Goal: Answer question/provide support

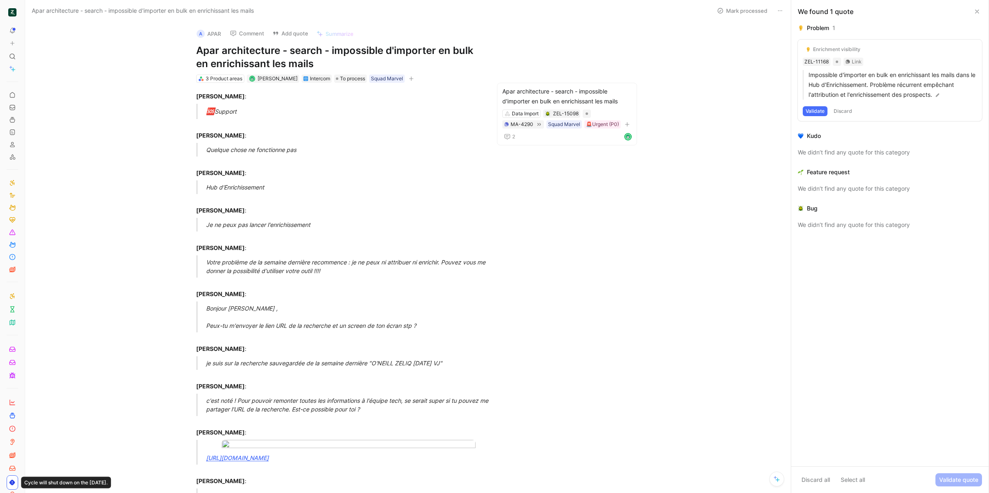
scroll to position [237, 0]
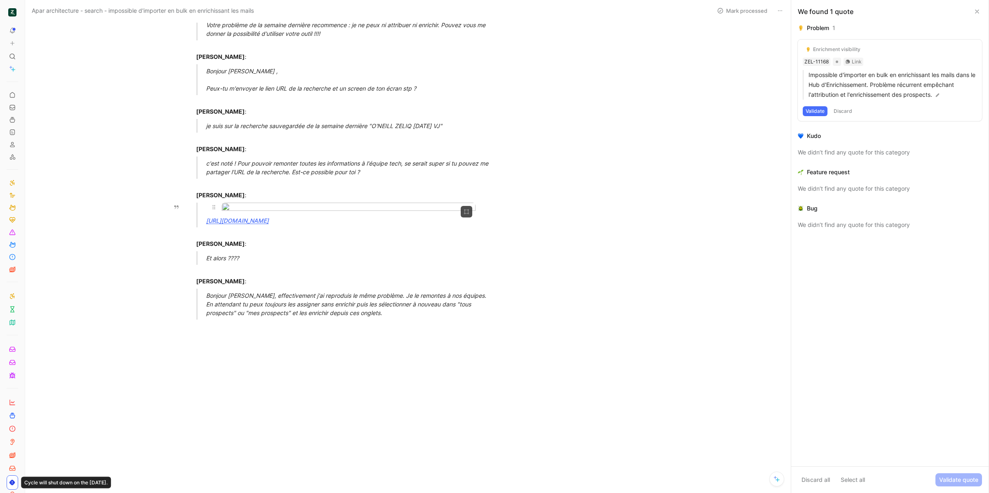
click at [373, 266] on body "To pick up a draggable item, press the space bar. While dragging, use the arrow…" at bounding box center [494, 246] width 989 height 493
click at [290, 493] on div at bounding box center [494, 493] width 989 height 0
click at [977, 9] on icon at bounding box center [977, 11] width 7 height 7
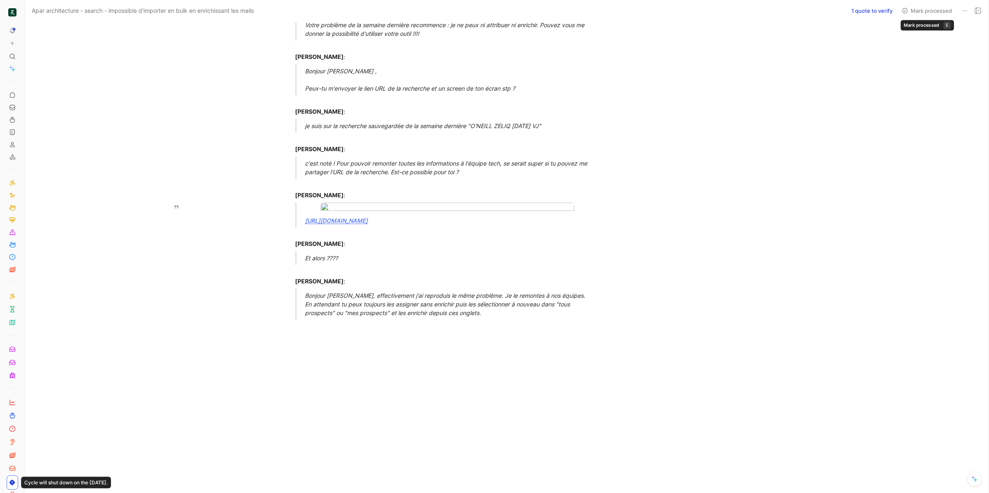
click at [970, 11] on button at bounding box center [965, 11] width 12 height 12
click at [975, 11] on icon at bounding box center [978, 10] width 7 height 7
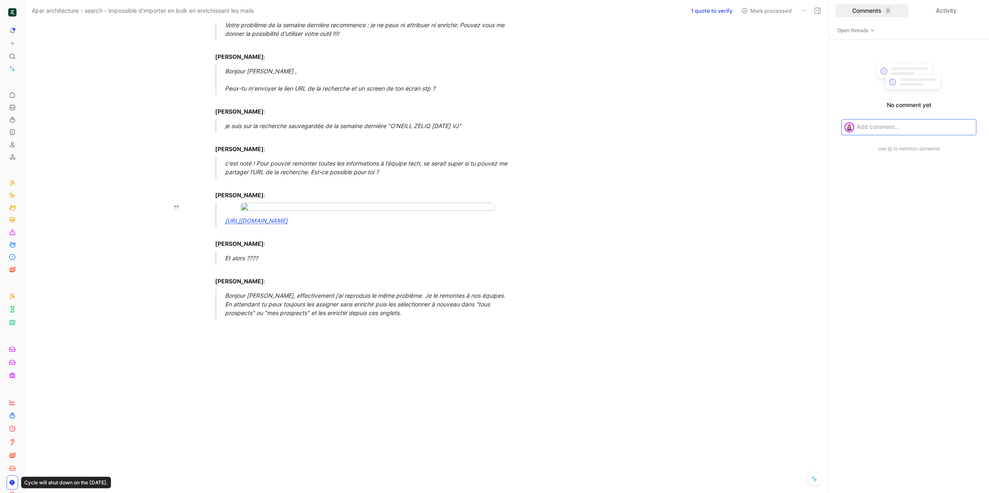
click at [898, 10] on div "Comments 0" at bounding box center [871, 10] width 73 height 13
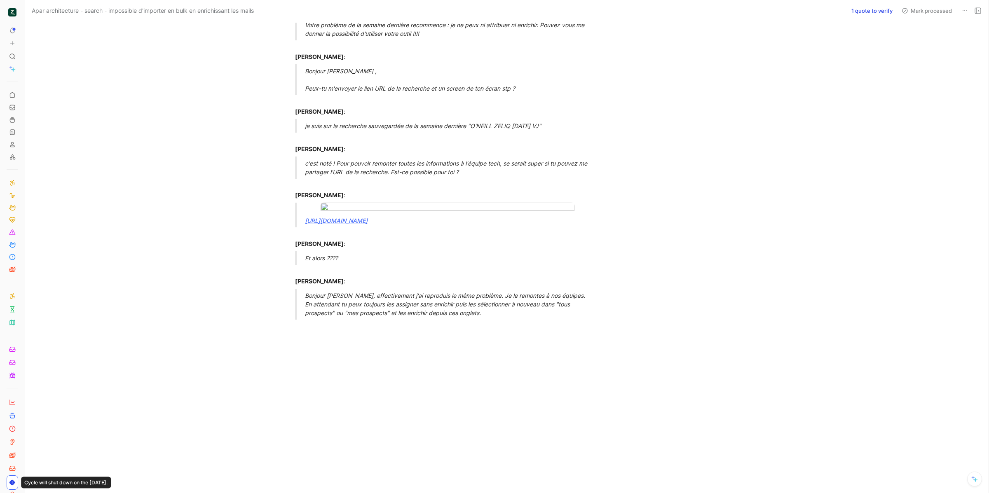
scroll to position [0, 0]
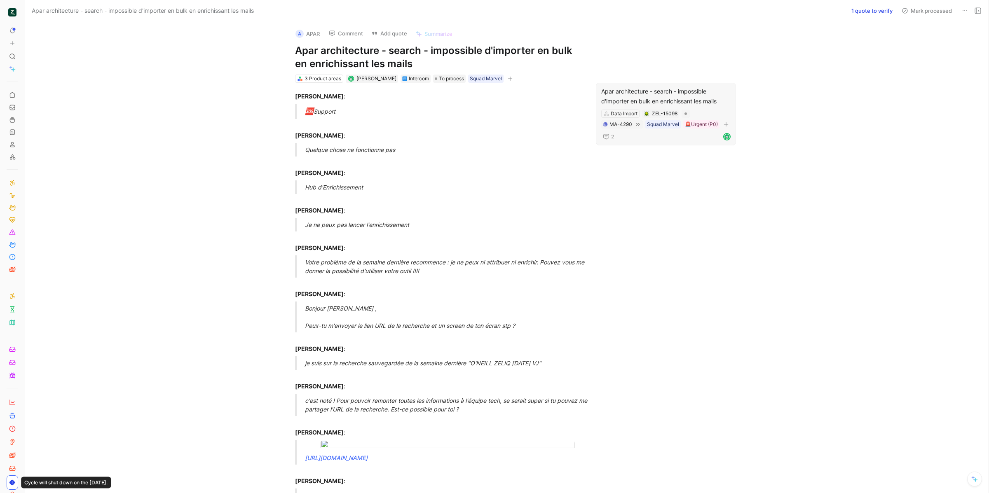
click at [641, 99] on div "Apar architecture - search - impossible d'importer en bulk en enrichissant les …" at bounding box center [665, 97] width 129 height 20
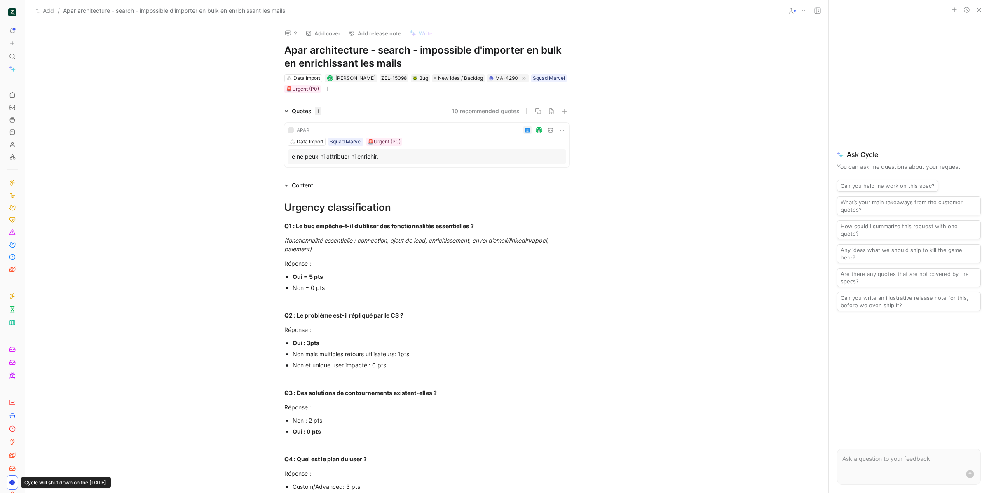
click at [977, 10] on icon "button" at bounding box center [979, 10] width 7 height 7
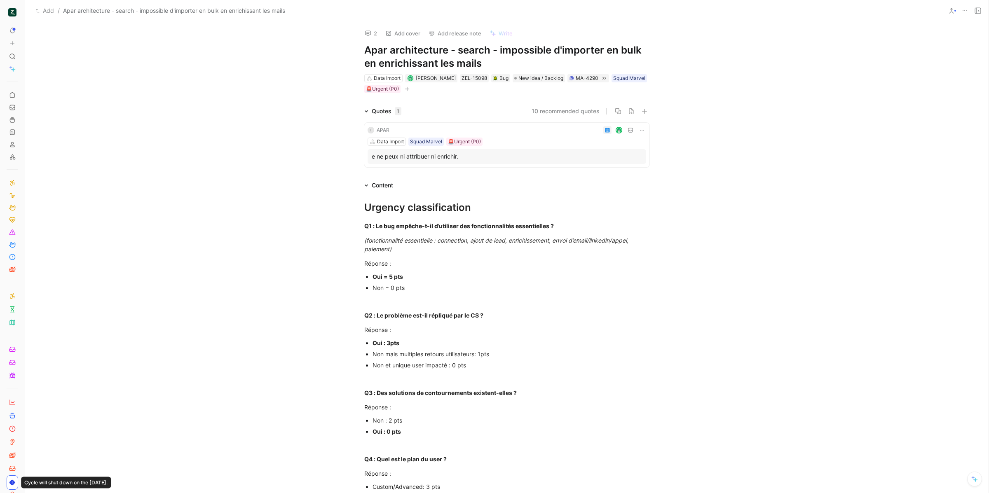
click at [982, 11] on button at bounding box center [978, 11] width 12 height 12
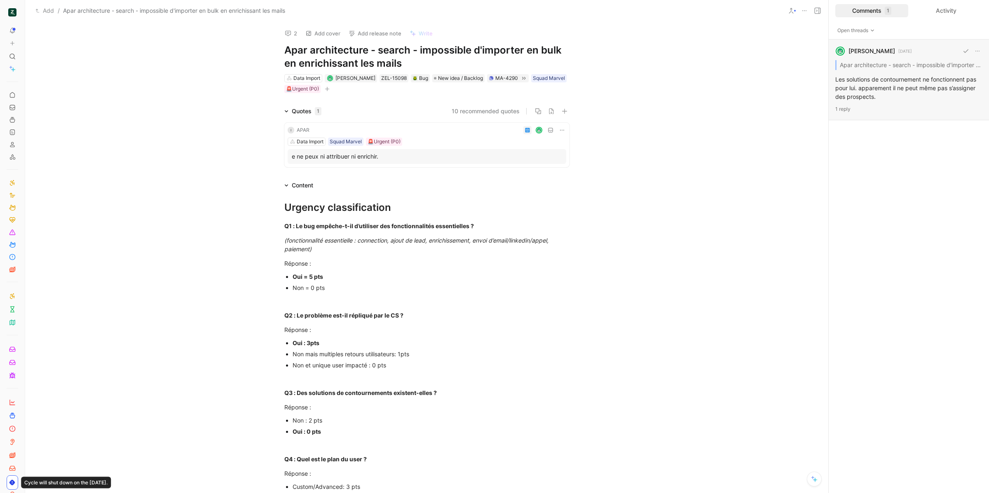
click at [885, 105] on p "1 reply" at bounding box center [908, 109] width 147 height 8
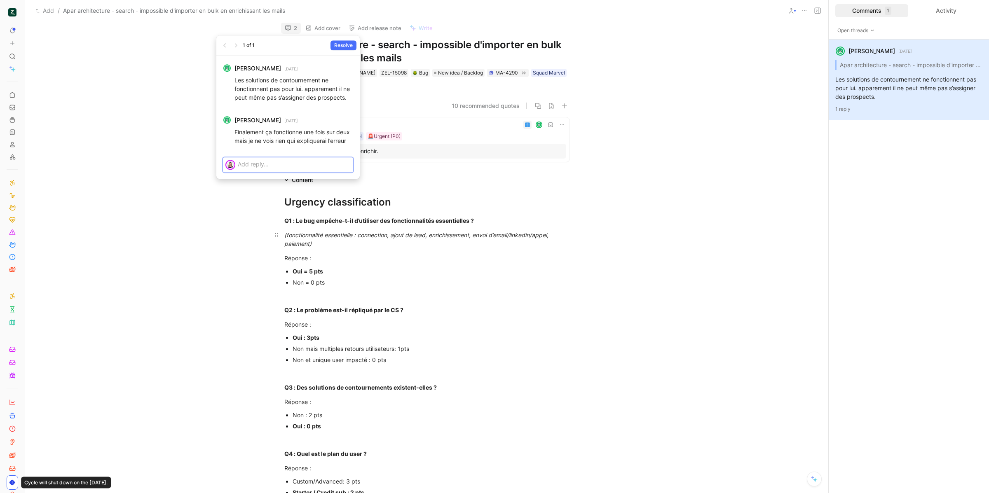
drag, startPoint x: 459, startPoint y: 253, endPoint x: 439, endPoint y: 234, distance: 27.7
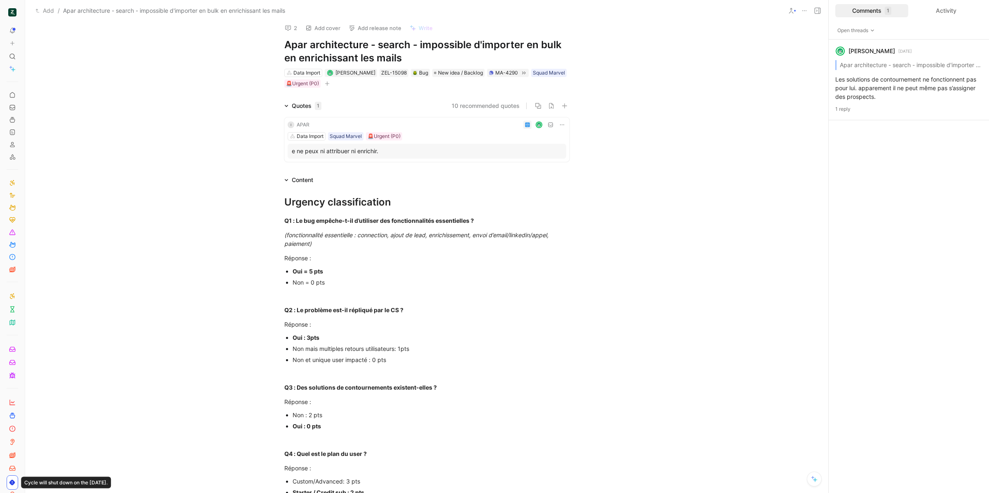
click at [352, 58] on h1 "Apar architecture - search - impossible d'importer en bulk en enrichissant les …" at bounding box center [426, 51] width 285 height 26
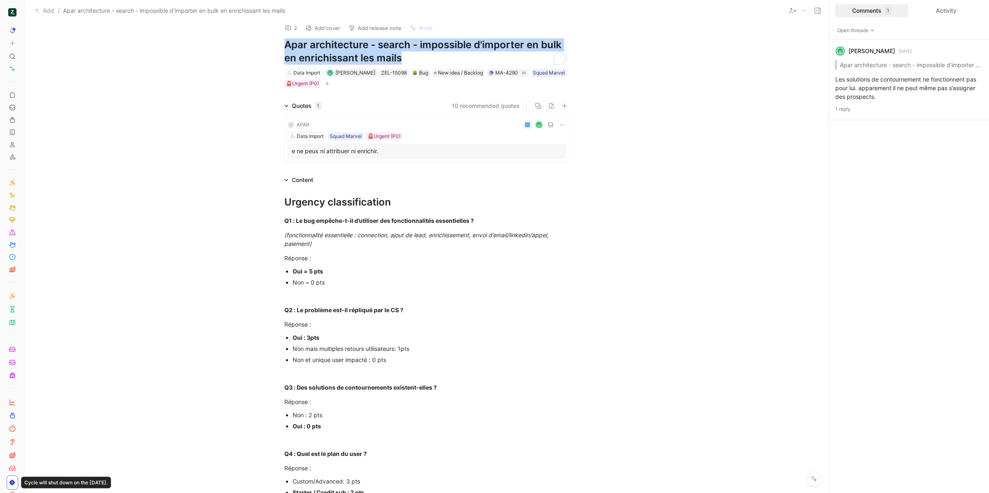
copy h1 "Apar architecture - search - impossible d'importer en bulk en enrichissant les …"
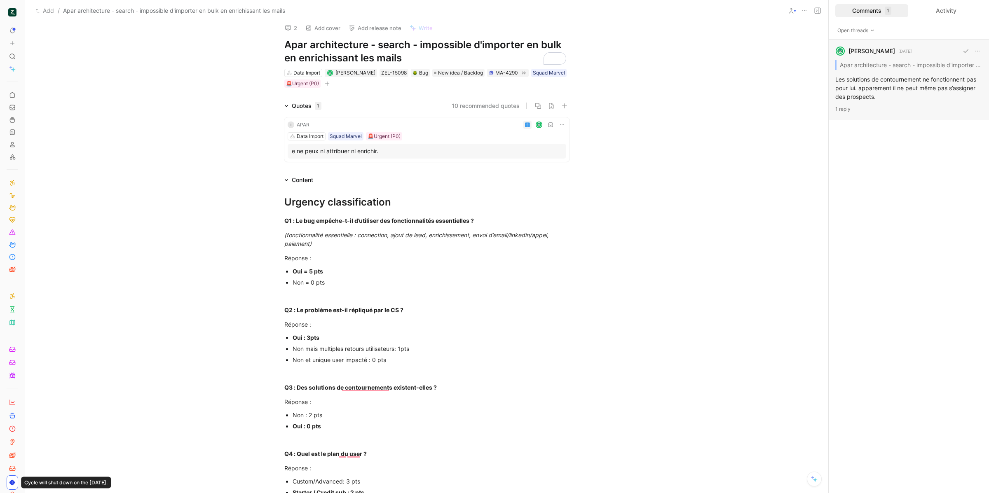
click at [890, 87] on div "Lucas Damoiseau 3 days ago Apar architecture - search - impossible d'importer e…" at bounding box center [909, 80] width 160 height 81
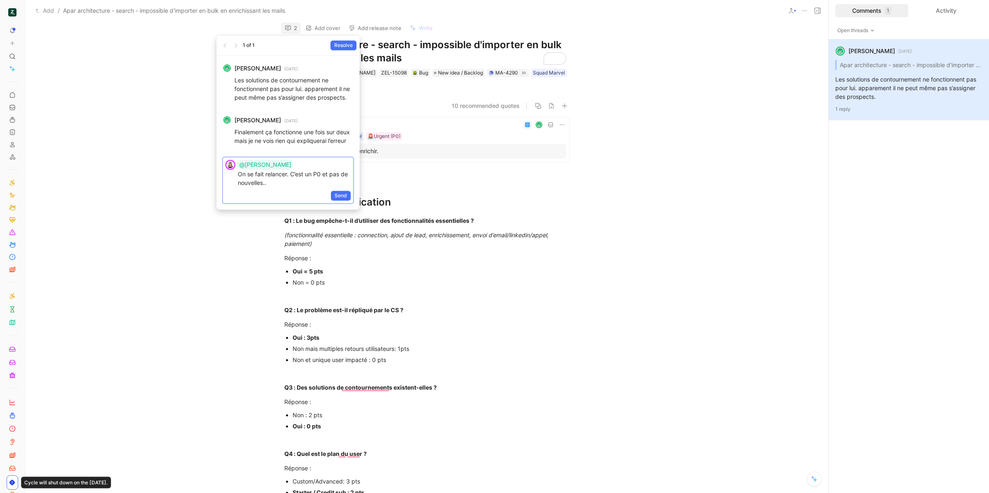
copy p "@Charles On se fait relancer. C’est un P0 et pas de nouvelles.."
click at [294, 166] on p at bounding box center [294, 164] width 113 height 9
drag, startPoint x: 294, startPoint y: 181, endPoint x: 293, endPoint y: 175, distance: 6.7
click at [293, 175] on p "@Charles On se fait relancer. C’est un P0 et pas de nouvelles.." at bounding box center [294, 173] width 113 height 27
click at [297, 185] on p "@Charles On se fait relancer. C’est un P0 et pas de nouvelles.." at bounding box center [294, 173] width 113 height 27
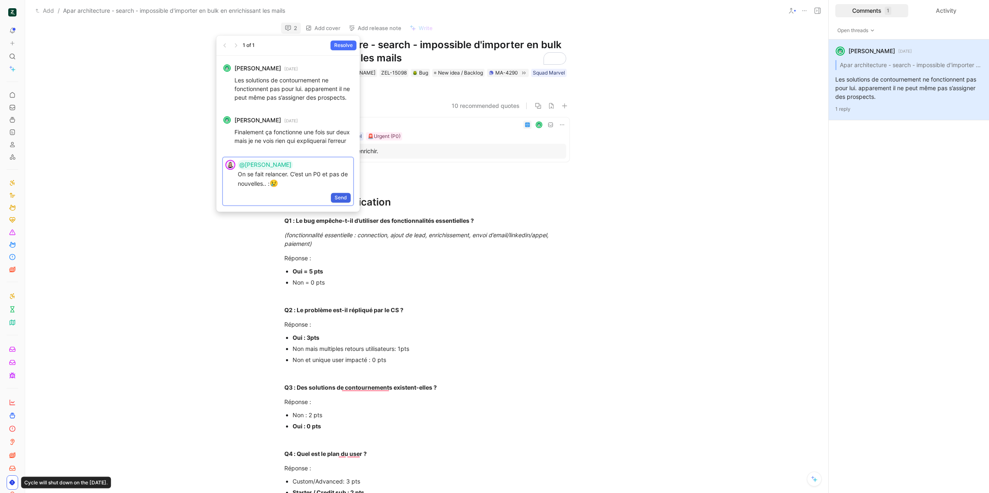
click at [336, 199] on span "Send" at bounding box center [341, 198] width 12 height 8
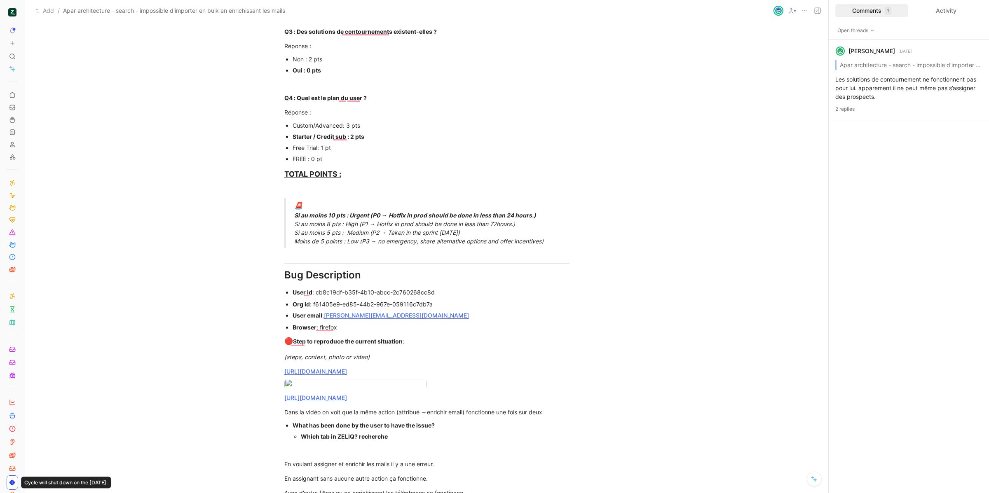
scroll to position [645, 0]
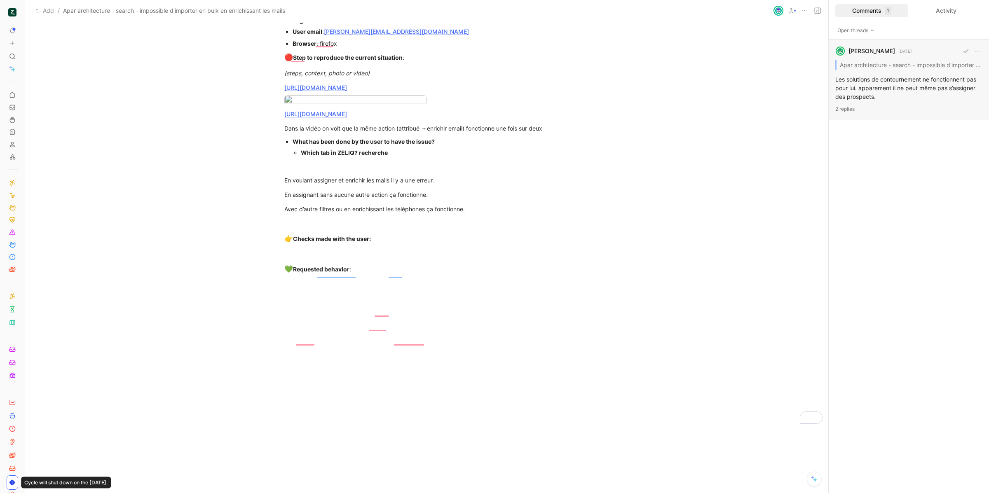
click at [902, 83] on div "Lucas Damoiseau 3 days ago Apar architecture - search - impossible d'importer e…" at bounding box center [909, 80] width 160 height 81
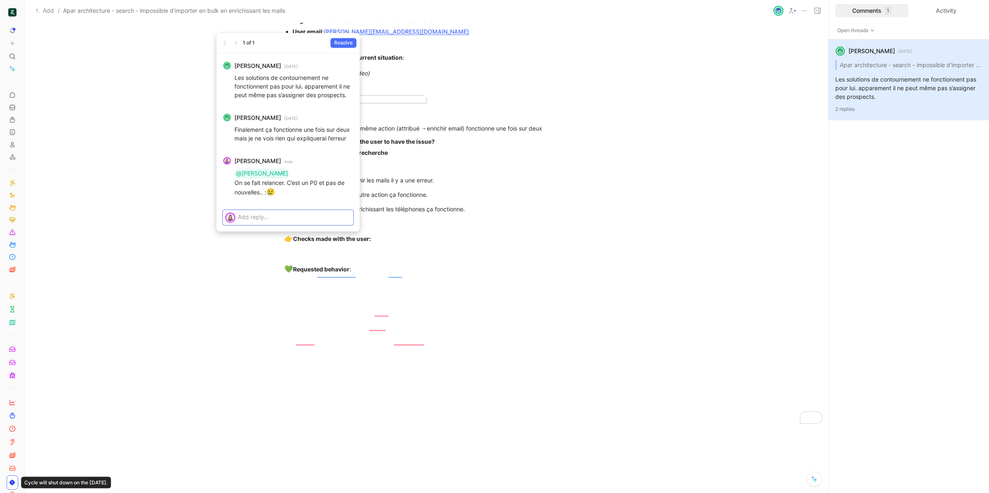
scroll to position [5, 0]
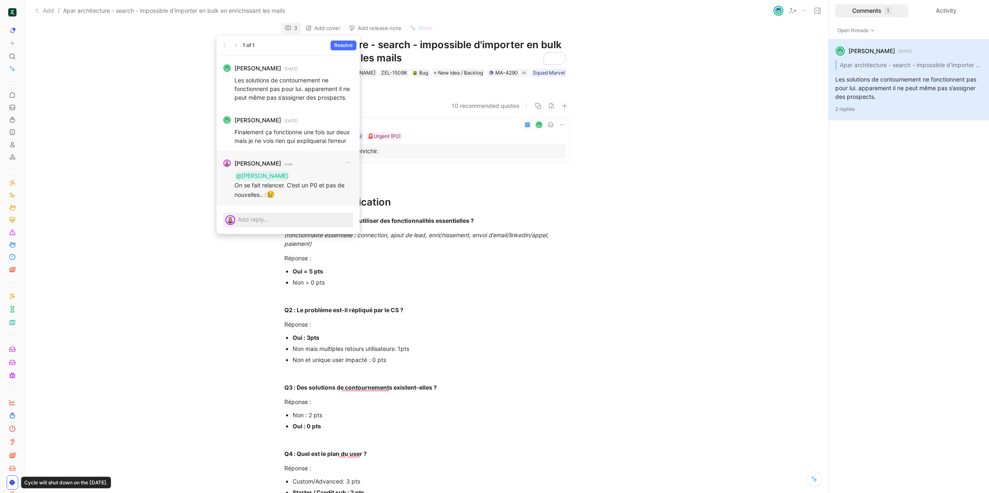
click at [291, 190] on p "@Charles On se fait relancer. C’est un P0 et pas de nouvelles.. : 😢" at bounding box center [293, 185] width 119 height 29
click at [354, 161] on div "Camille Wattel now @Charles On se fait relancer. C’est un P0 et pas de nouvelle…" at bounding box center [287, 178] width 143 height 55
click at [344, 163] on button "button" at bounding box center [348, 162] width 10 height 10
click at [349, 180] on div "Edit" at bounding box center [353, 181] width 39 height 10
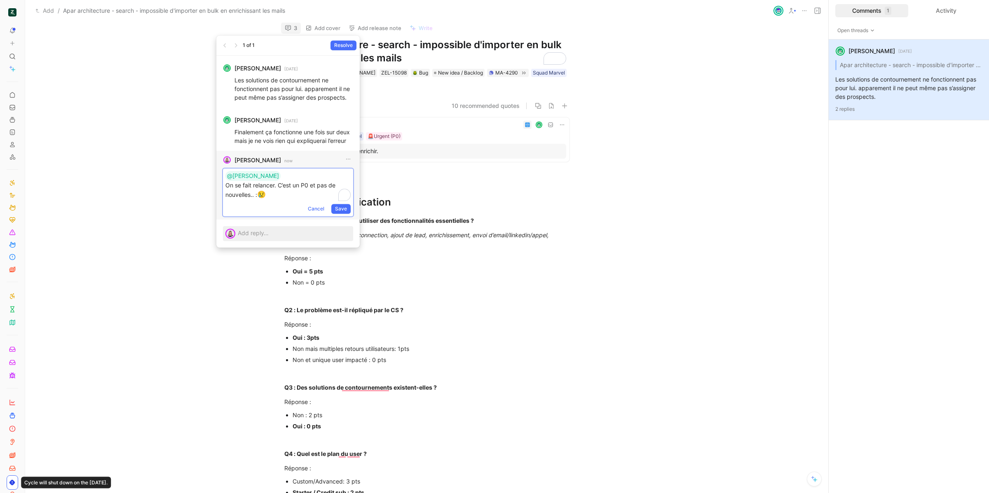
click at [307, 188] on p "@Charles On se fait relancer. C’est un P0 et pas de nouvelles.. : 😢" at bounding box center [287, 185] width 125 height 29
drag, startPoint x: 280, startPoint y: 186, endPoint x: 328, endPoint y: 195, distance: 49.1
click at [328, 195] on p "@Charles On se fait relancer. C’est un P0 et pas de nouvelles.. : 😢" at bounding box center [287, 185] width 125 height 29
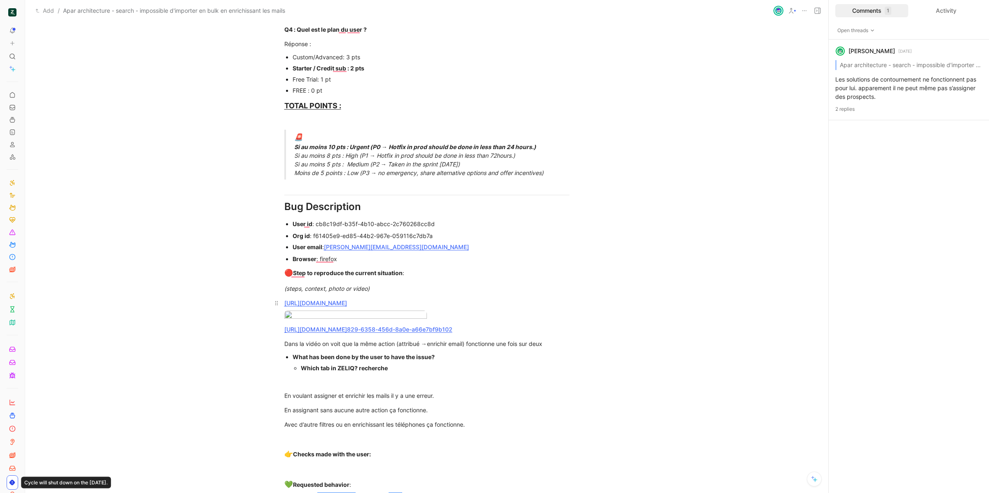
scroll to position [0, 0]
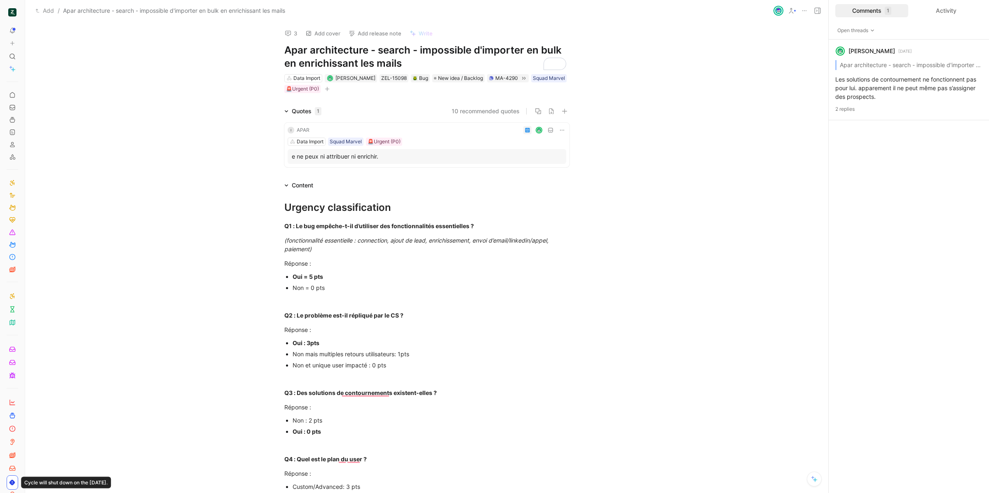
scroll to position [598, 0]
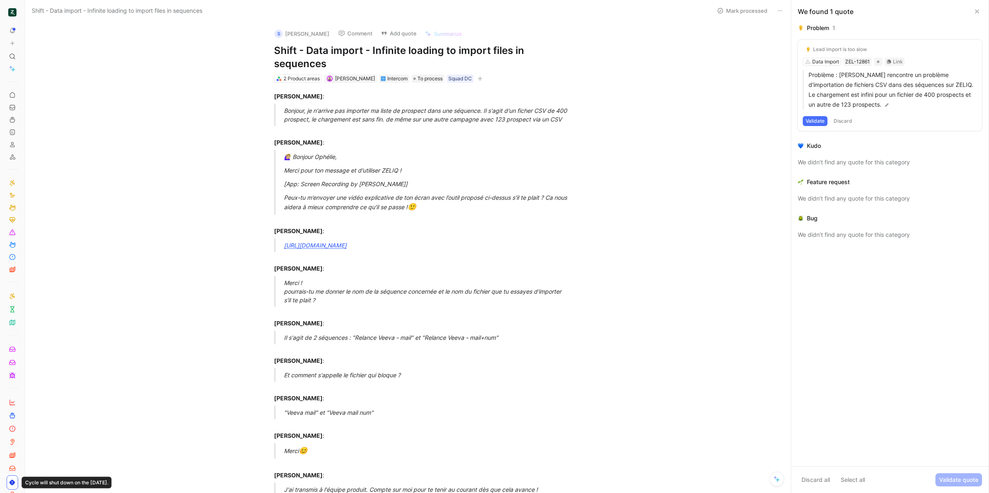
click at [383, 59] on h1 "Shift - Data import - Infinite loading to import files in sequences" at bounding box center [416, 57] width 285 height 26
copy h1 "Shift - Data import - Infinite loading to import files in sequences"
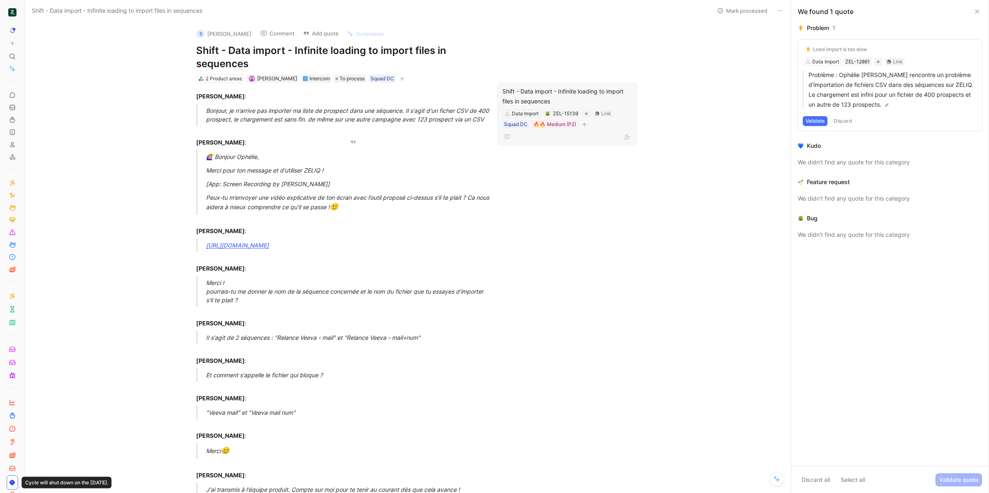
click at [540, 108] on div "Shift - Data import - Infinite loading to import files in sequences Data Import…" at bounding box center [567, 114] width 140 height 63
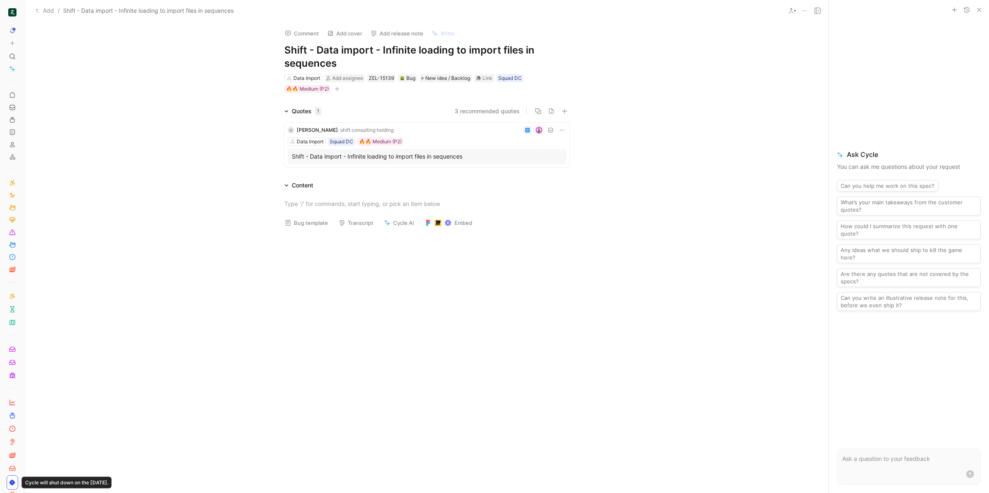
click at [309, 224] on button "Bug template" at bounding box center [306, 223] width 51 height 12
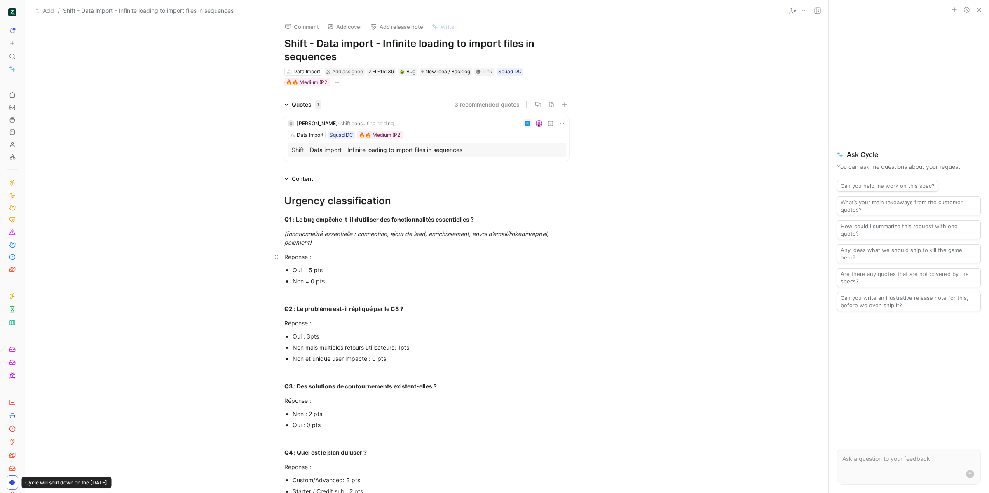
scroll to position [20, 0]
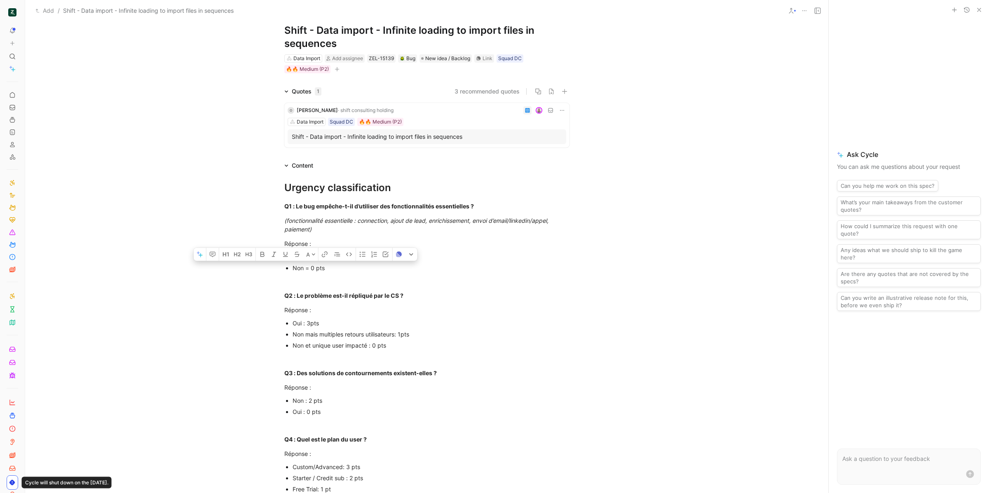
drag, startPoint x: 325, startPoint y: 268, endPoint x: 284, endPoint y: 267, distance: 40.8
click at [293, 267] on li "Non = 0 pts" at bounding box center [431, 268] width 277 height 11
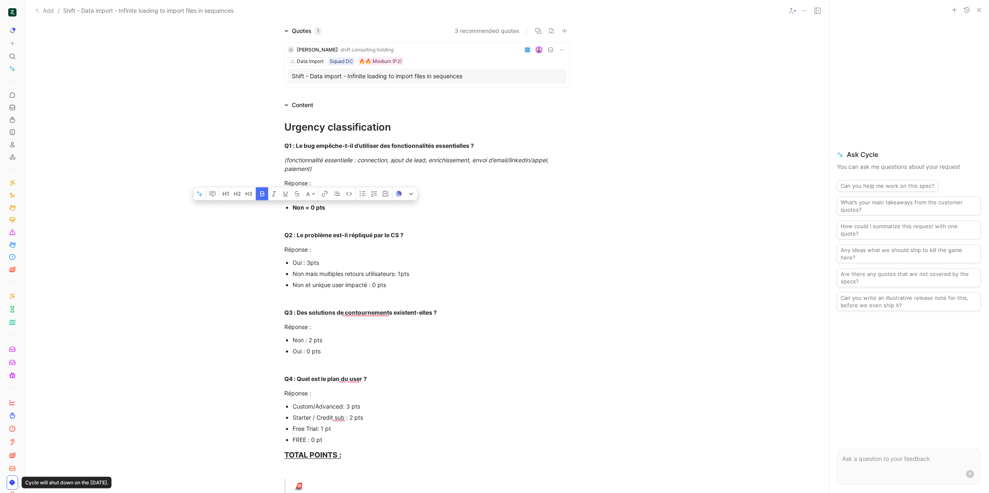
click at [345, 285] on div "Non et unique user impacté : 0 pts" at bounding box center [431, 285] width 277 height 9
drag, startPoint x: 363, startPoint y: 277, endPoint x: 288, endPoint y: 276, distance: 74.6
click at [288, 276] on ul "Oui : 3pts Non mais multiples retours utilisateurs: 1pts Non et unique user imp…" at bounding box center [427, 273] width 316 height 33
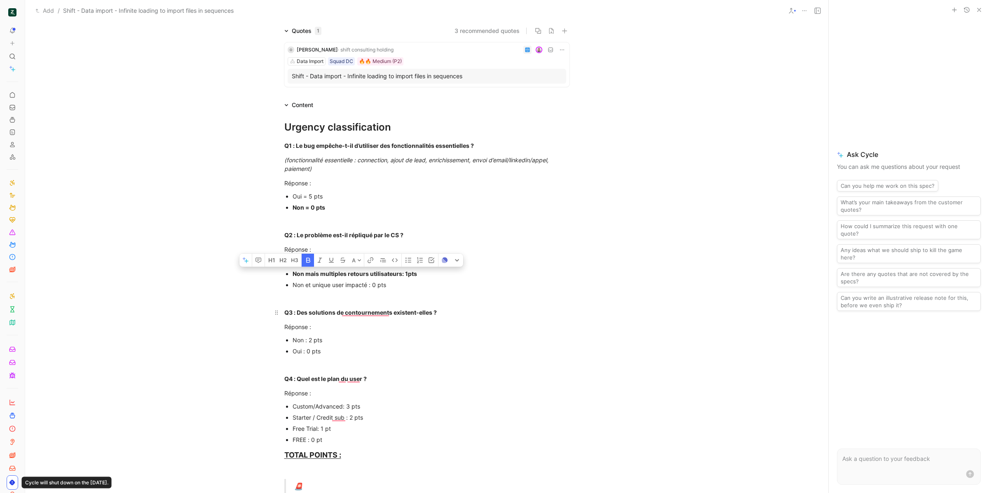
click at [359, 310] on strong "Q3 : Des solutions de contournements existent-elles ?" at bounding box center [360, 312] width 152 height 7
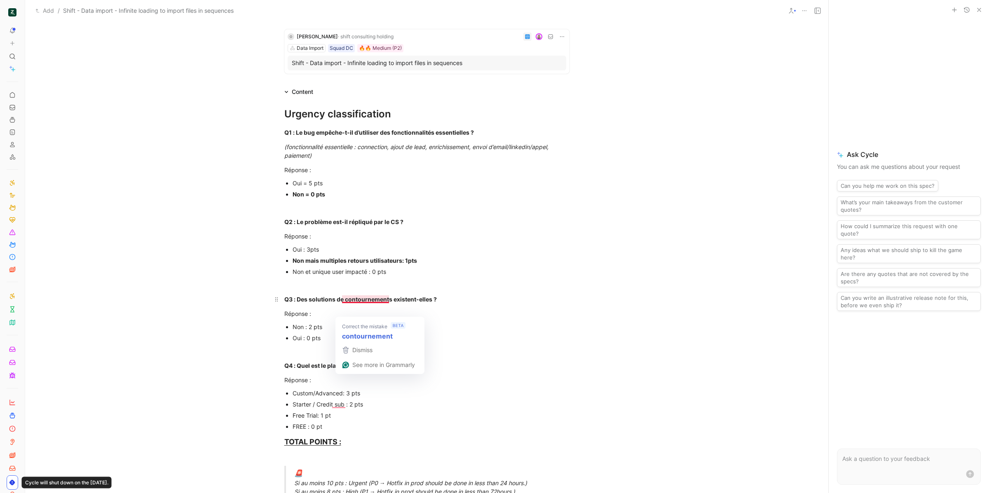
scroll to position [100, 0]
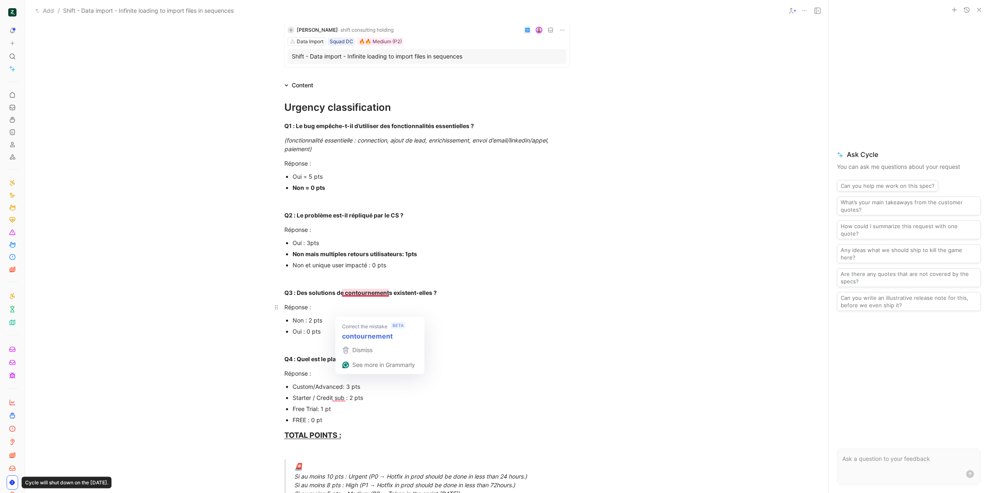
click at [301, 301] on p "Réponse :" at bounding box center [427, 307] width 316 height 14
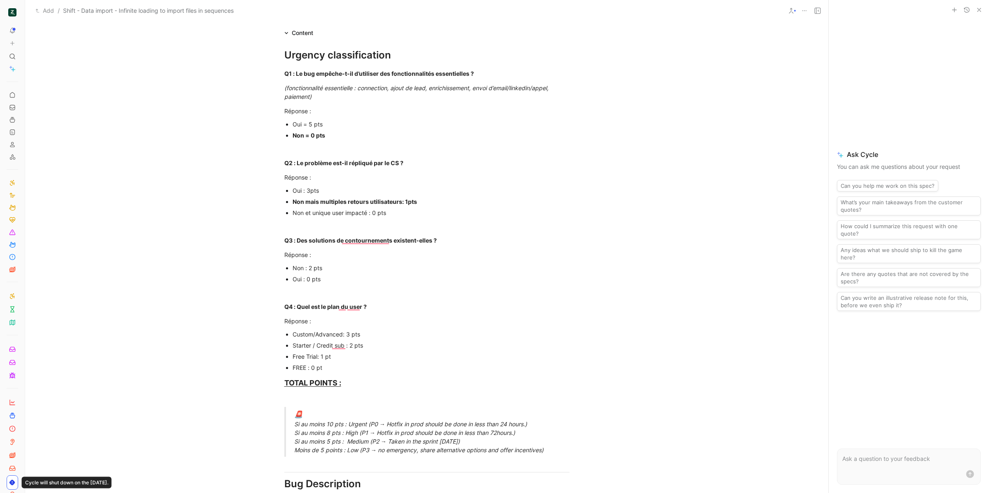
click at [363, 267] on div "Non : 2 pts" at bounding box center [431, 268] width 277 height 9
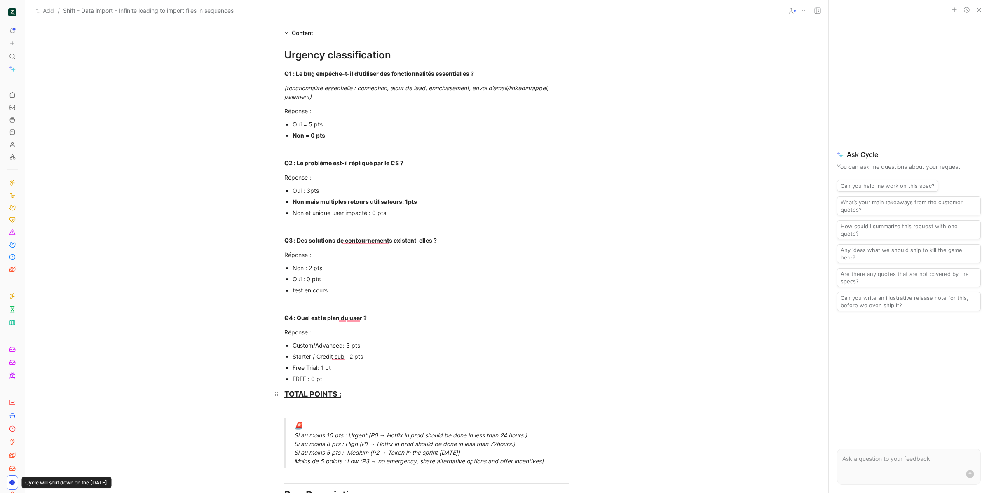
click at [423, 391] on div "TOTAL POINTS :" at bounding box center [426, 394] width 285 height 11
drag, startPoint x: 371, startPoint y: 347, endPoint x: 291, endPoint y: 348, distance: 80.8
click at [293, 348] on div "Custom/Advanced: 3 pts" at bounding box center [431, 345] width 277 height 9
click at [471, 355] on div "Starter / Credit sub : 2 pts" at bounding box center [431, 356] width 277 height 9
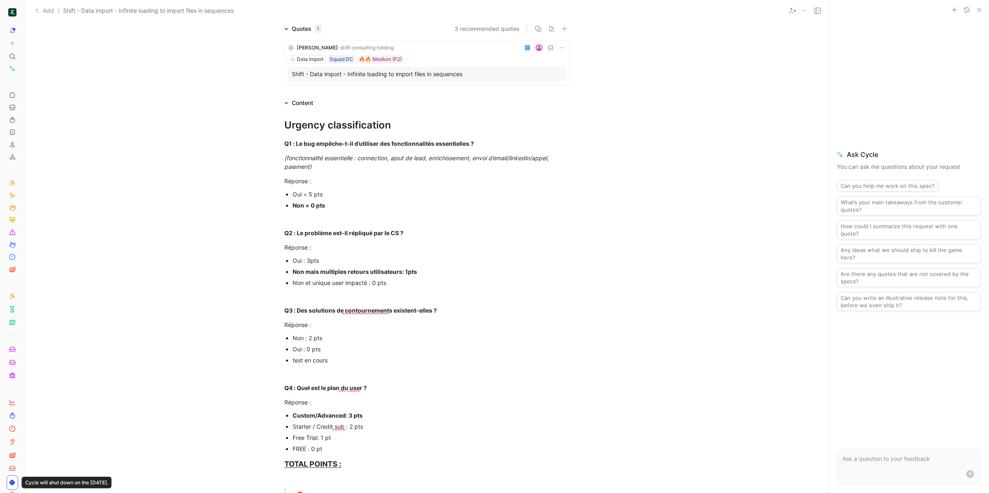
scroll to position [212, 0]
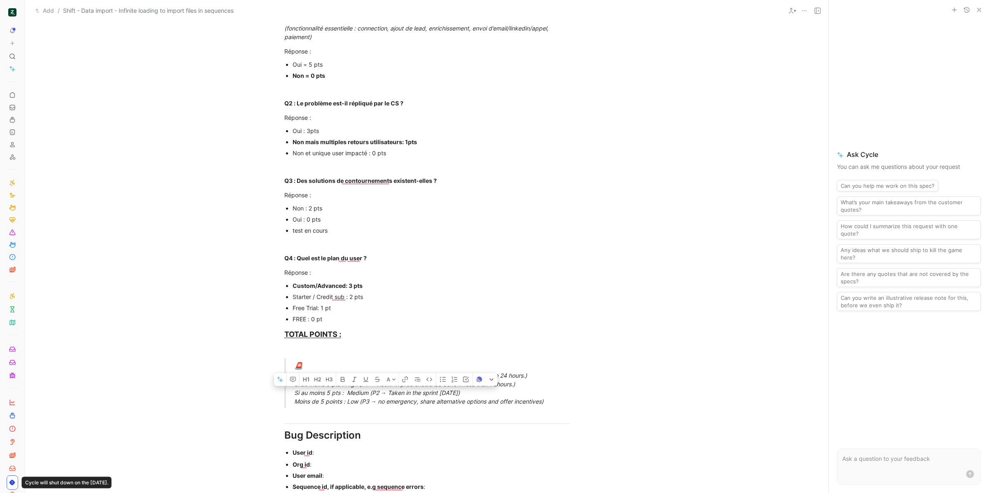
drag, startPoint x: 492, startPoint y: 391, endPoint x: 289, endPoint y: 392, distance: 202.3
click at [289, 392] on blockquote "🚨 Si au moins 10 pts : Urgent (P0 → Hotfix in prod should be done in less than …" at bounding box center [427, 384] width 316 height 50
click at [331, 453] on div "User id :" at bounding box center [431, 452] width 277 height 9
click at [330, 475] on div "User email :" at bounding box center [431, 475] width 277 height 9
click at [334, 450] on div "User id :" at bounding box center [431, 452] width 277 height 9
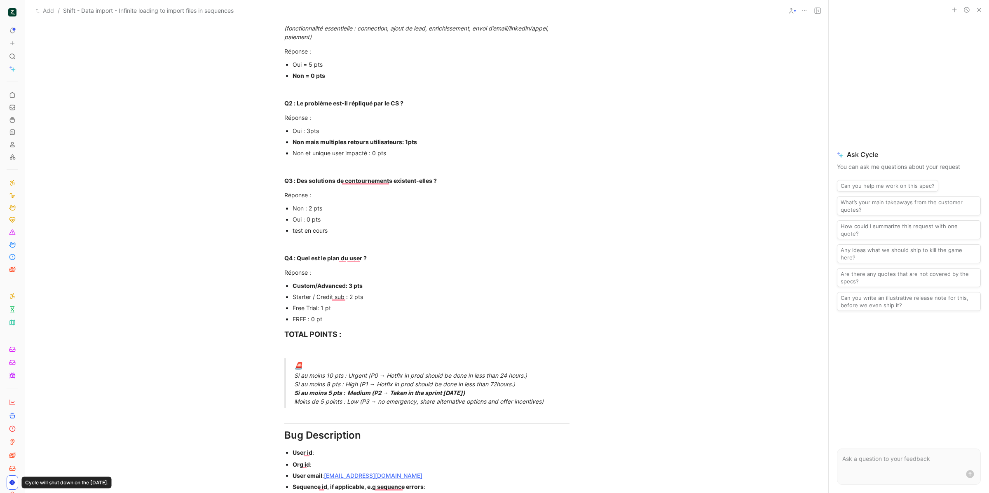
click at [319, 453] on div "User id :" at bounding box center [431, 452] width 277 height 9
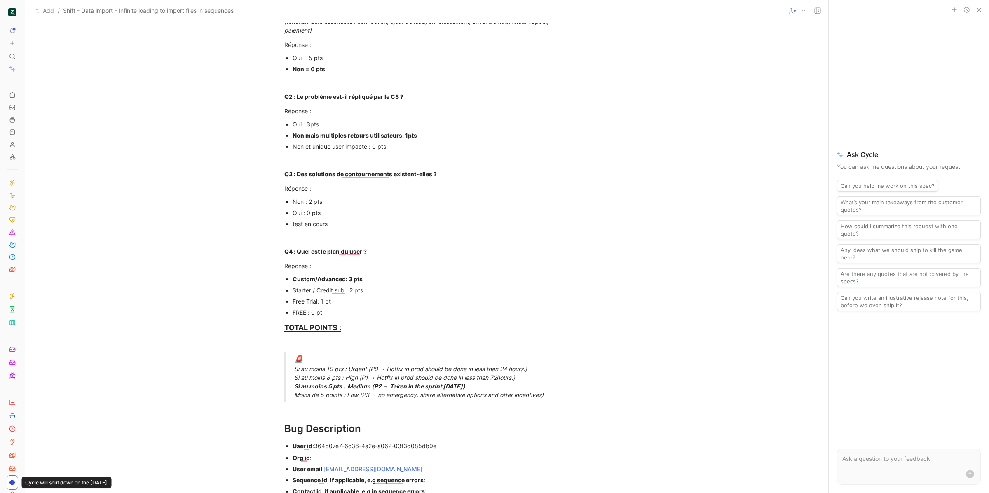
click at [326, 457] on div "Org id :" at bounding box center [431, 458] width 277 height 9
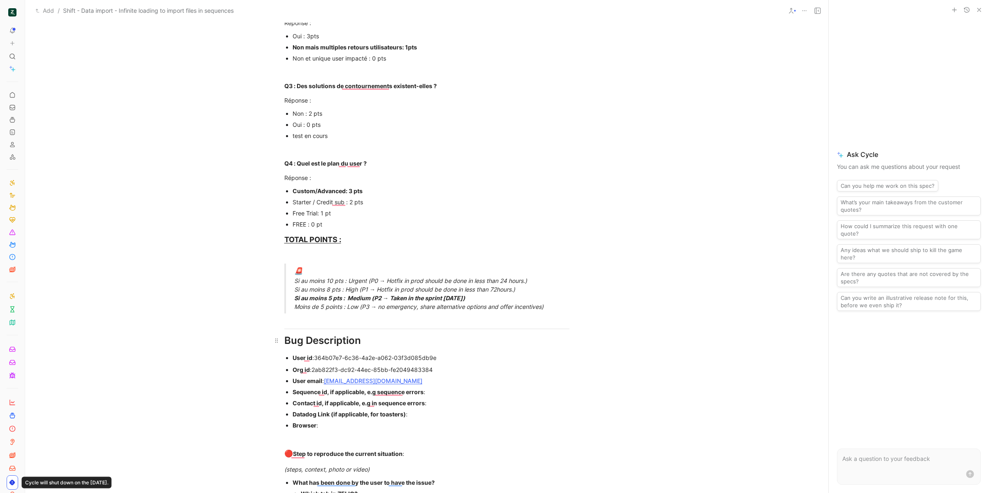
scroll to position [314, 0]
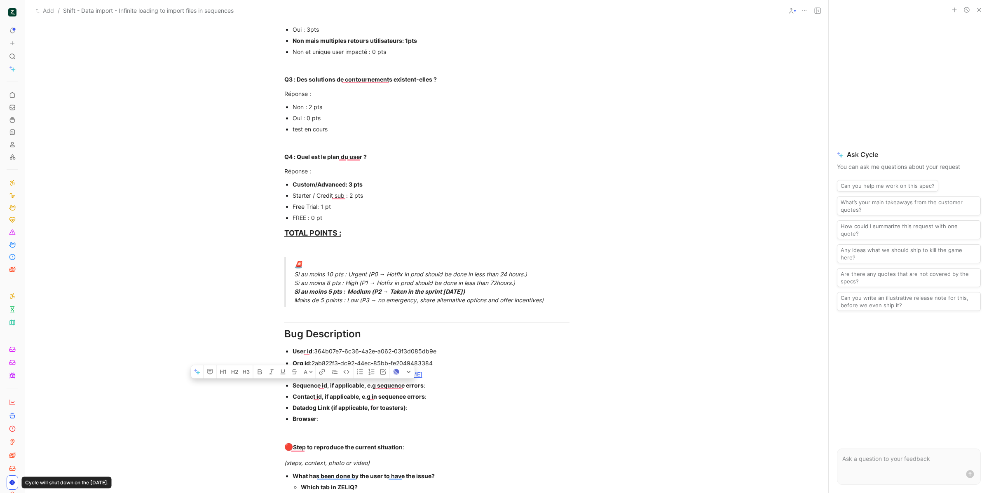
drag, startPoint x: 331, startPoint y: 420, endPoint x: 287, endPoint y: 387, distance: 54.2
click at [287, 387] on ul "Org id : 2ab822f3-dc92-44ec-85bb-fe2049483384 User email : ophelie.pierre@shift…" at bounding box center [427, 391] width 316 height 67
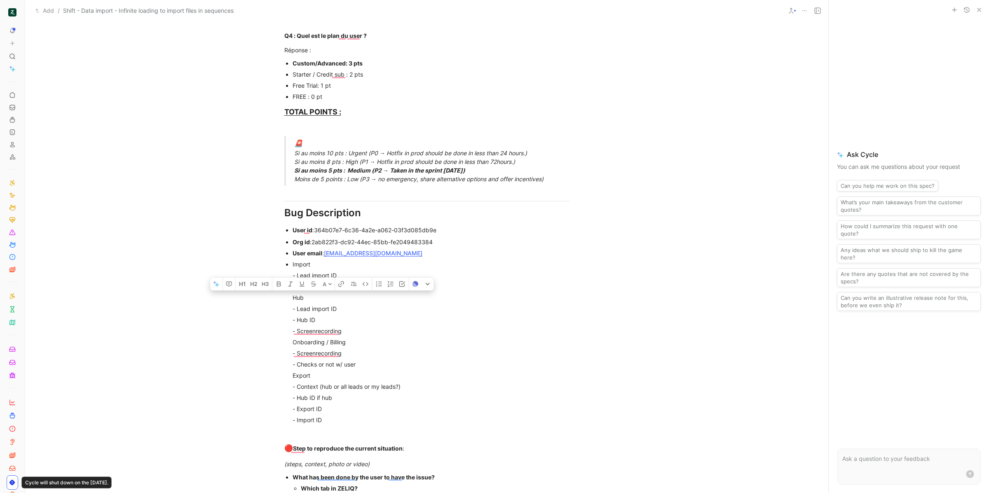
scroll to position [540, 0]
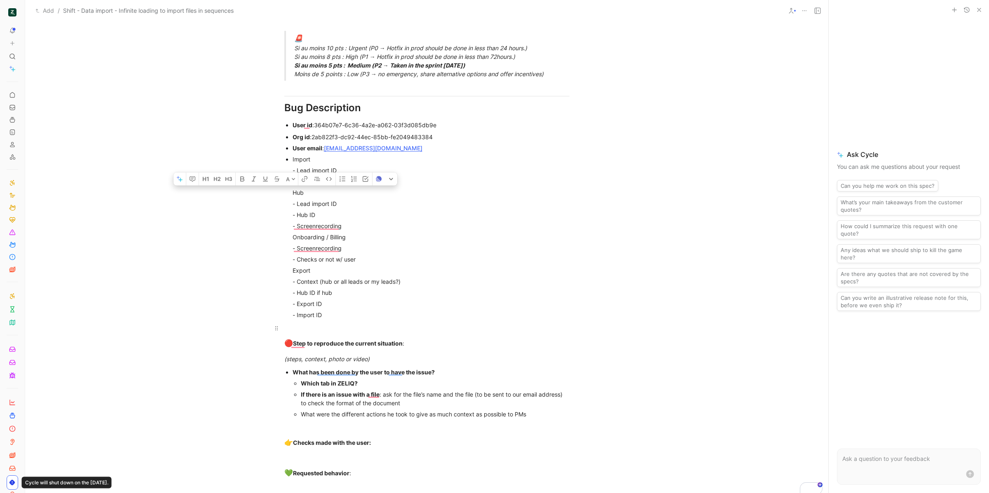
drag, startPoint x: 289, startPoint y: 361, endPoint x: 384, endPoint y: 332, distance: 99.7
click at [384, 332] on div "Urgency classification Q1 : Le bug empêche-t-il d’utiliser des fonctionnalités …" at bounding box center [426, 77] width 803 height 852
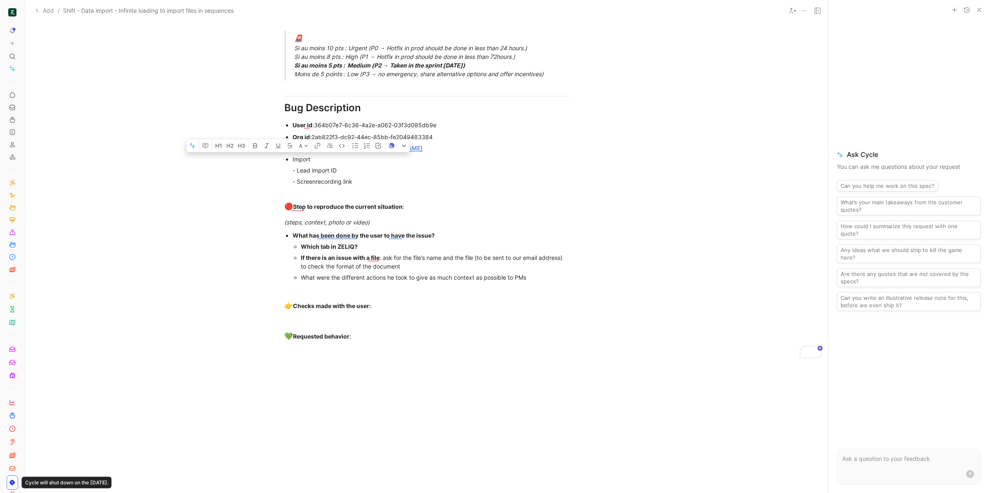
drag, startPoint x: 312, startPoint y: 159, endPoint x: 285, endPoint y: 159, distance: 26.8
click at [285, 159] on ul "Org id : 2ab822f3-dc92-44ec-85bb-fe2049483384 User email : ophelie.pierre@shift…" at bounding box center [427, 164] width 316 height 67
click at [427, 191] on div "To enrich screen reader interactions, please activate Accessibility in Grammarl…" at bounding box center [431, 192] width 277 height 9
click at [363, 166] on div "- Lead import ID" at bounding box center [431, 170] width 277 height 9
click at [442, 171] on div "- Lead import ID :" at bounding box center [431, 170] width 277 height 9
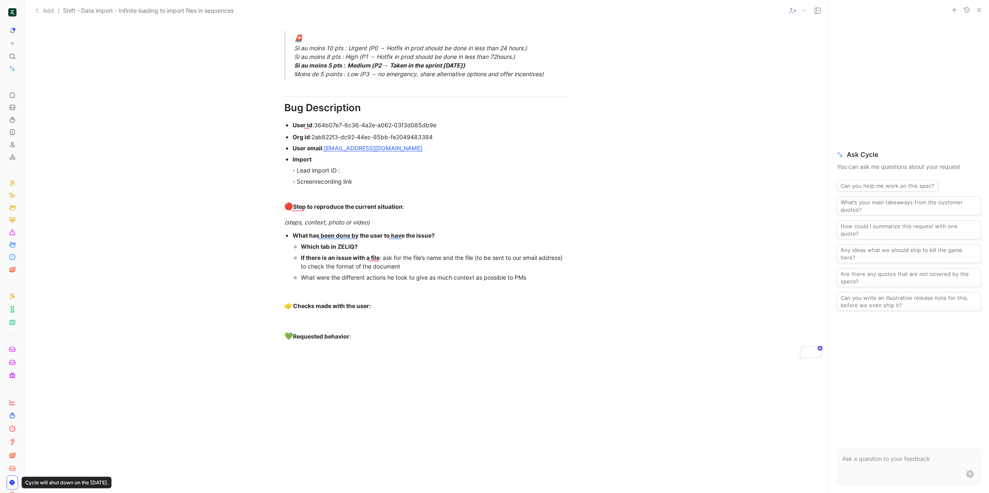
click at [434, 182] on div "- Screenrecording link" at bounding box center [431, 181] width 277 height 9
click at [385, 171] on div "- Lead import ID :" at bounding box center [431, 170] width 277 height 9
drag, startPoint x: 394, startPoint y: 148, endPoint x: 323, endPoint y: 150, distance: 70.9
click at [323, 150] on div "User email : ophelie.pierre@shift.fr" at bounding box center [431, 148] width 277 height 9
copy link "ophelie.pierre@shift.fr"
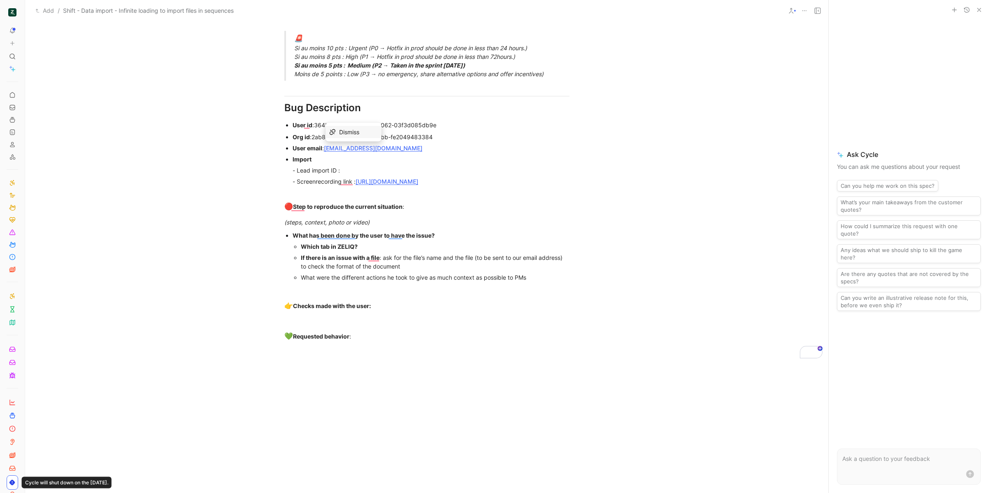
click at [388, 250] on div "Which tab in ZELIQ?" at bounding box center [435, 246] width 269 height 9
drag, startPoint x: 534, startPoint y: 276, endPoint x: 280, endPoint y: 253, distance: 255.7
click at [282, 255] on ul "What has been done by the user to have the issue? Which tab in ZELIQ? sequence …" at bounding box center [427, 256] width 316 height 53
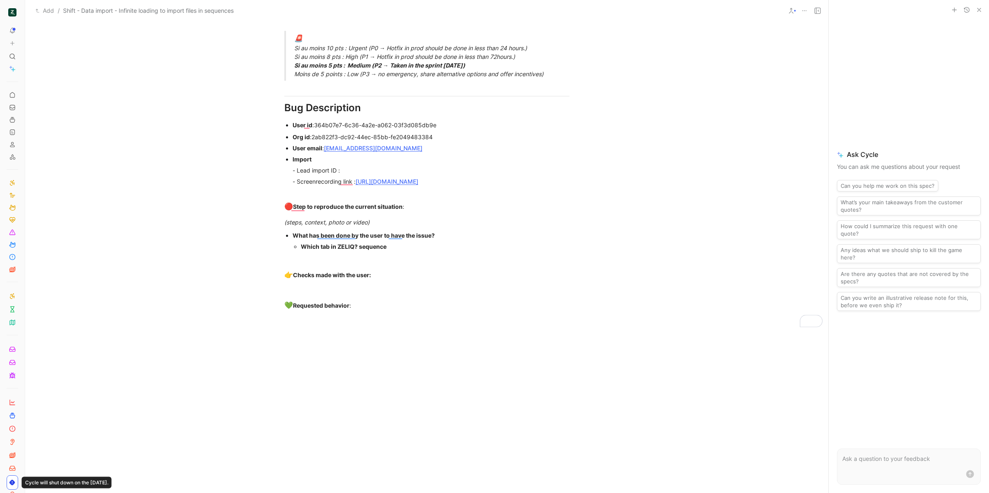
click at [359, 168] on div "- Lead import ID :" at bounding box center [431, 170] width 277 height 9
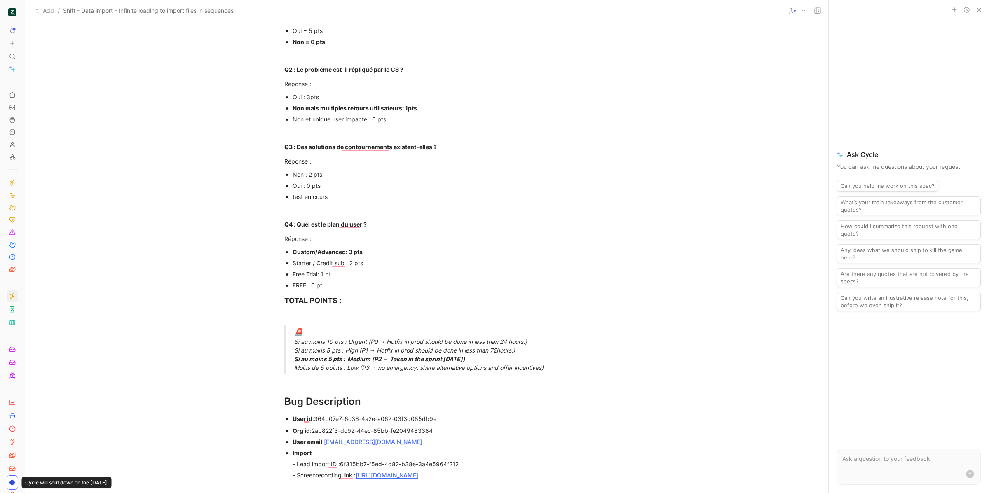
scroll to position [0, 0]
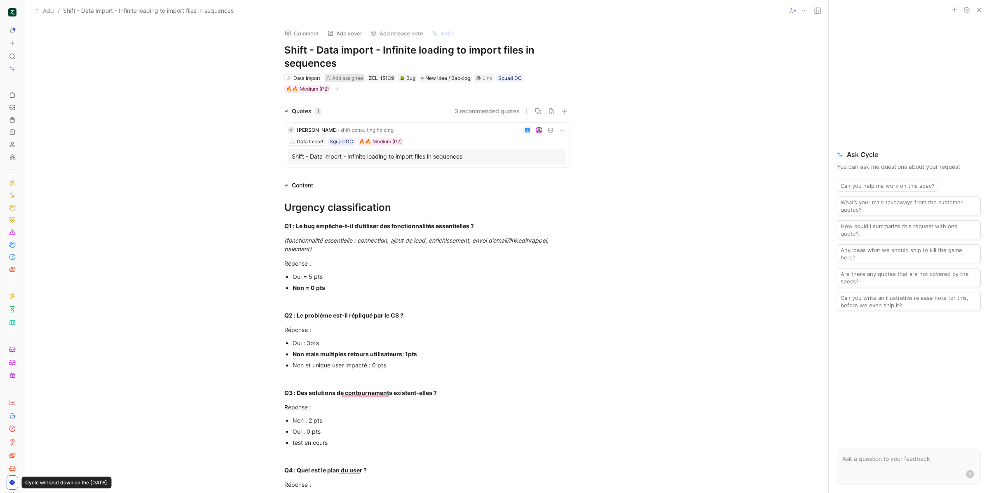
click at [359, 78] on span "Add assignee" at bounding box center [347, 78] width 31 height 6
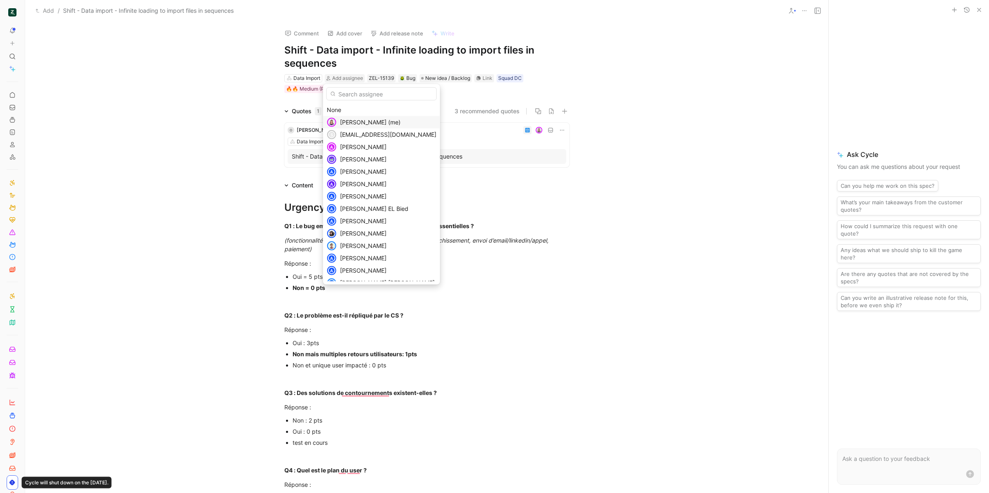
click at [357, 124] on span "Camille Wattel (me)" at bounding box center [370, 122] width 61 height 7
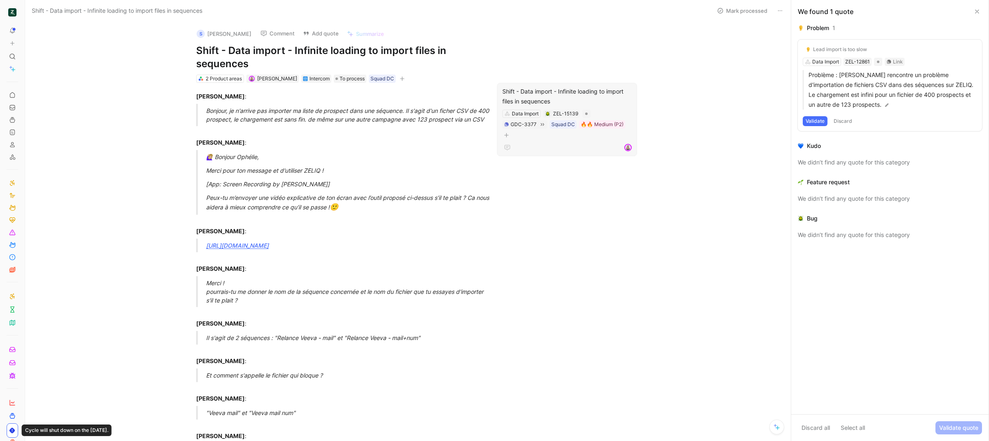
scroll to position [6, 0]
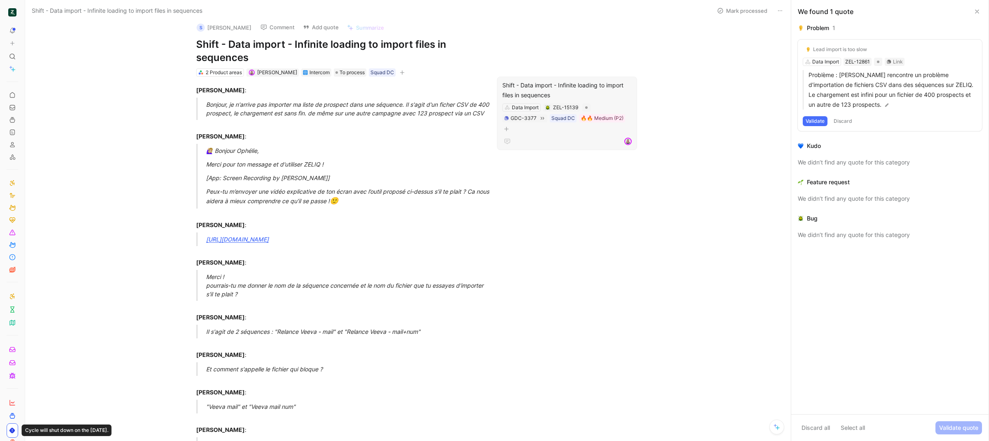
click at [539, 90] on div "Shift - Data import - Infinite loading to import files in sequences" at bounding box center [566, 90] width 129 height 20
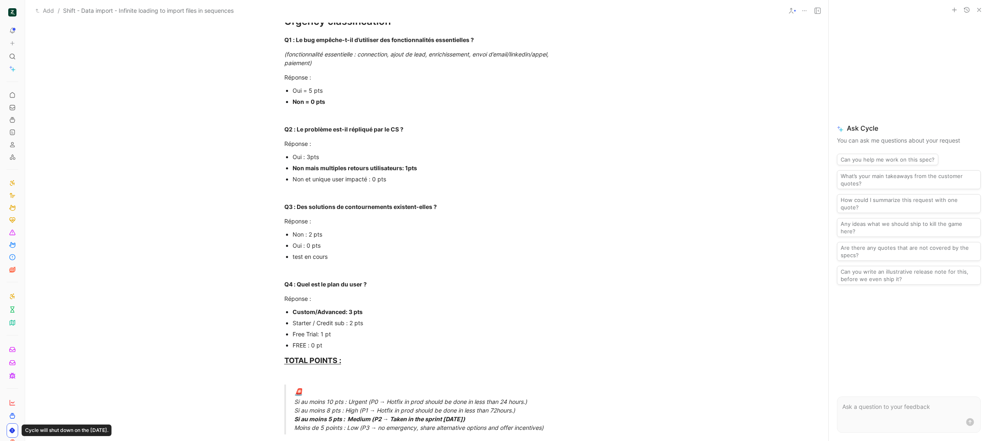
scroll to position [173, 0]
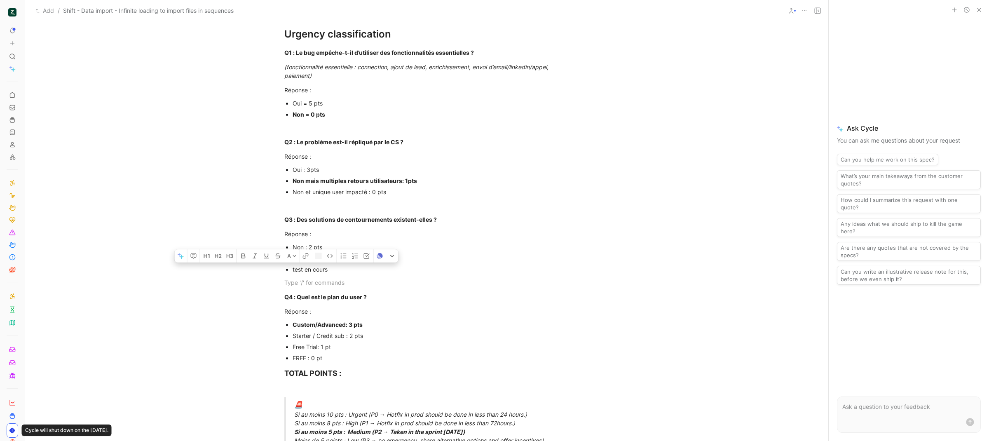
click at [286, 273] on div "Urgency classification Q1 : Le bug empêche-t-il d’utiliser des fonctionnalités …" at bounding box center [426, 359] width 803 height 684
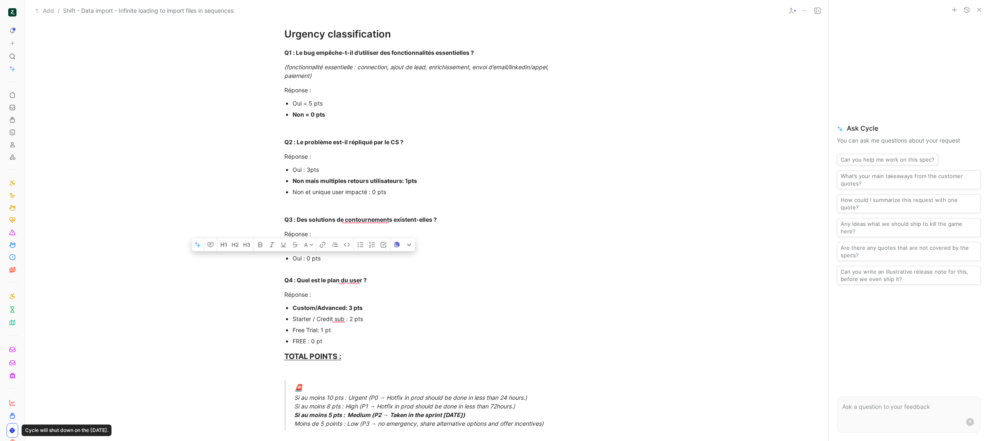
drag, startPoint x: 301, startPoint y: 257, endPoint x: 288, endPoint y: 256, distance: 12.8
click at [288, 256] on ul "Non : 2 pts Oui : 0 pts" at bounding box center [427, 256] width 316 height 31
click at [318, 294] on div "Réponse :" at bounding box center [426, 294] width 285 height 9
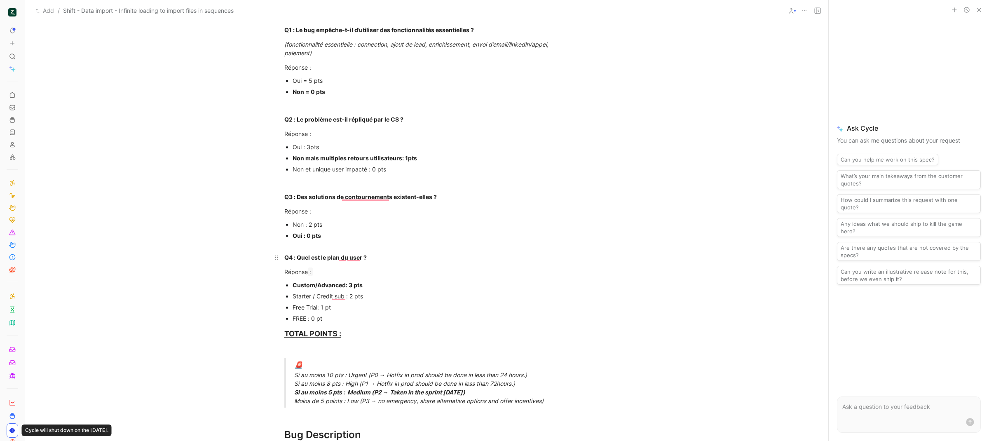
scroll to position [209, 0]
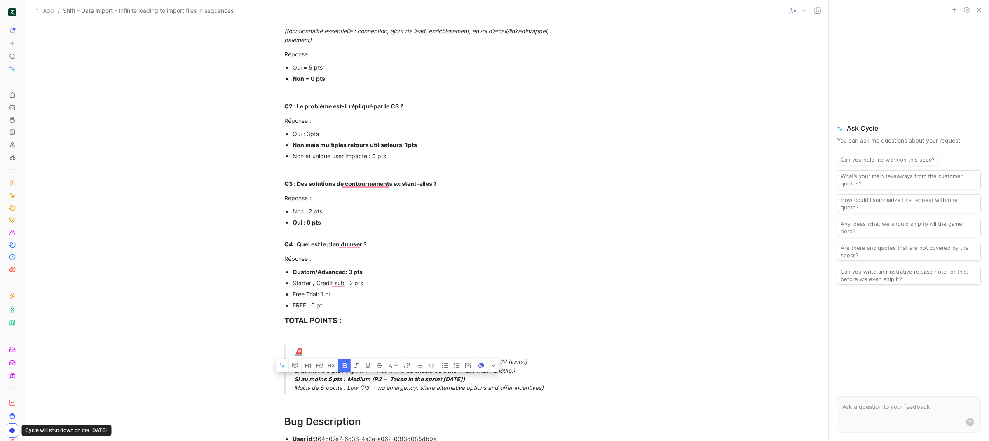
drag, startPoint x: 288, startPoint y: 380, endPoint x: 493, endPoint y: 378, distance: 204.8
click at [493, 378] on blockquote "🚨 Si au moins 10 pts : Urgent (P0 → Hotfix in prod should be done in less than …" at bounding box center [427, 370] width 316 height 50
drag, startPoint x: 494, startPoint y: 384, endPoint x: 291, endPoint y: 383, distance: 202.8
click at [294, 383] on div "🚨 Si au moins 10 pts : Urgent (P0 → Hotfix in prod should be done in less than …" at bounding box center [436, 369] width 285 height 45
click at [376, 239] on p "Q4 : Quel est le plan du user ?" at bounding box center [427, 244] width 316 height 14
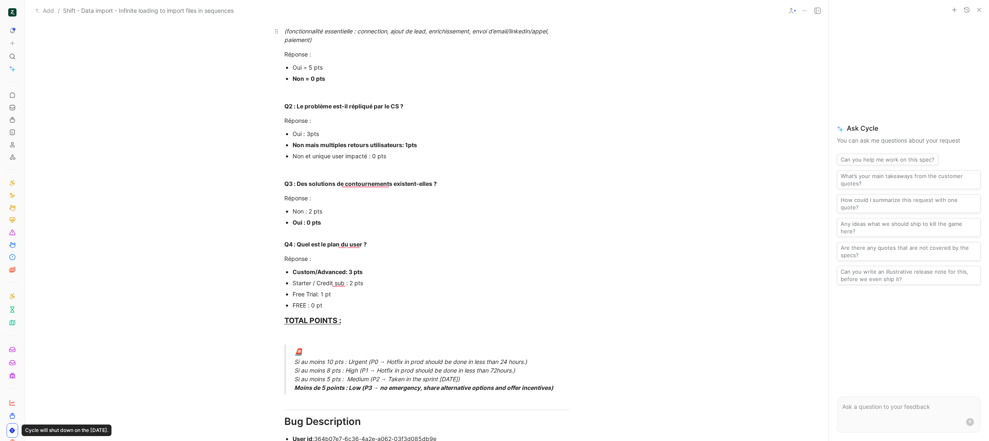
scroll to position [0, 0]
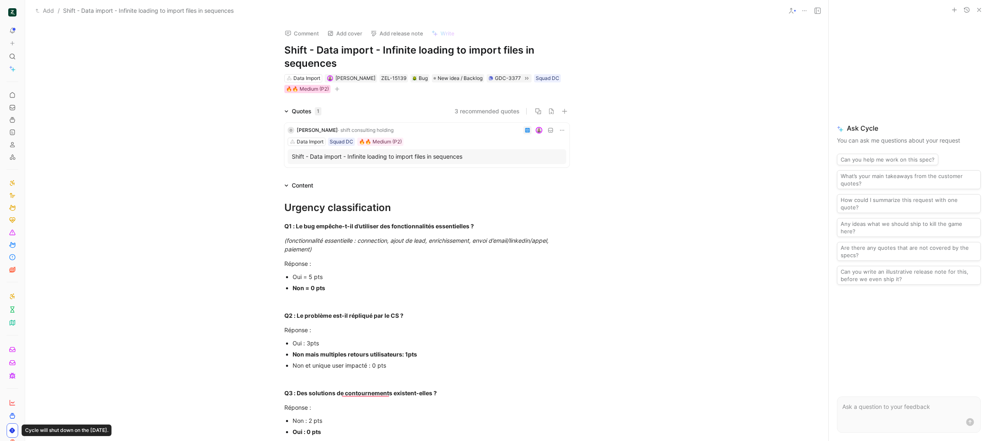
click at [298, 92] on div "🔥🔥 Medium (P2)" at bounding box center [307, 89] width 43 height 8
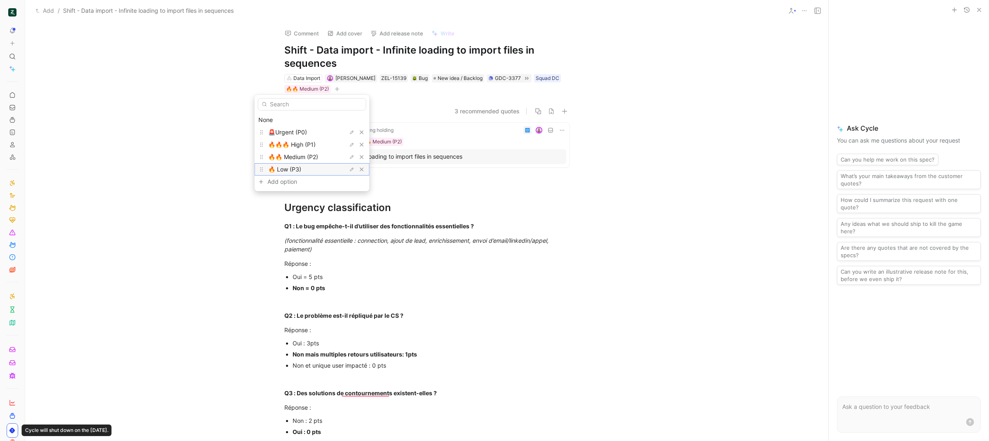
click at [306, 166] on div "🔥 Low (P3)" at bounding box center [299, 169] width 62 height 10
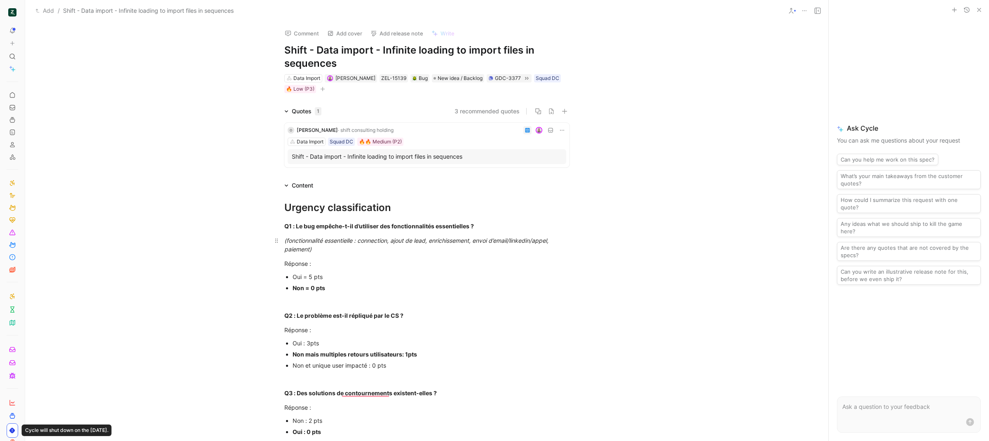
click at [444, 235] on p "(fonctionnalité essentielle : connection, ajout de lead, enrichissement, envoi …" at bounding box center [427, 245] width 316 height 22
